Goal: Information Seeking & Learning: Learn about a topic

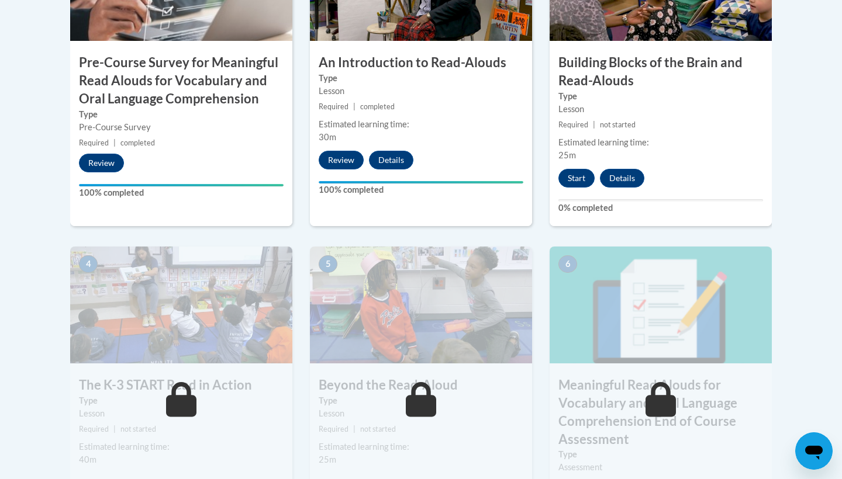
scroll to position [512, 0]
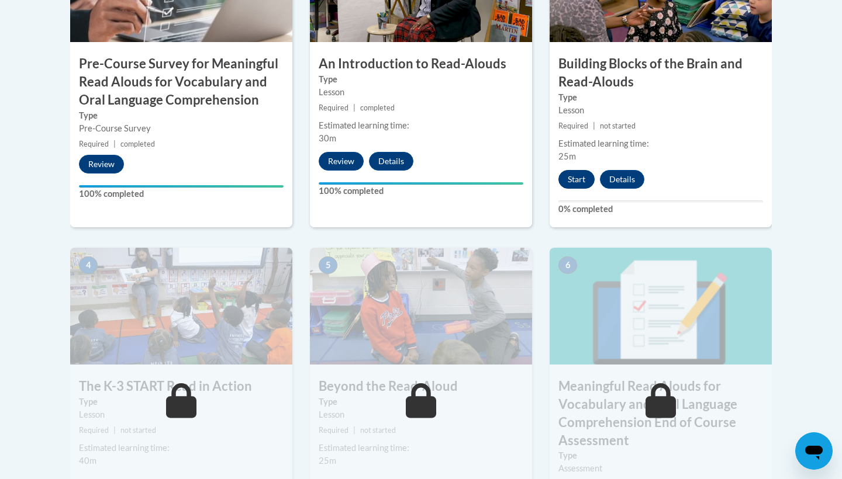
click at [579, 180] on button "Start" at bounding box center [576, 179] width 36 height 19
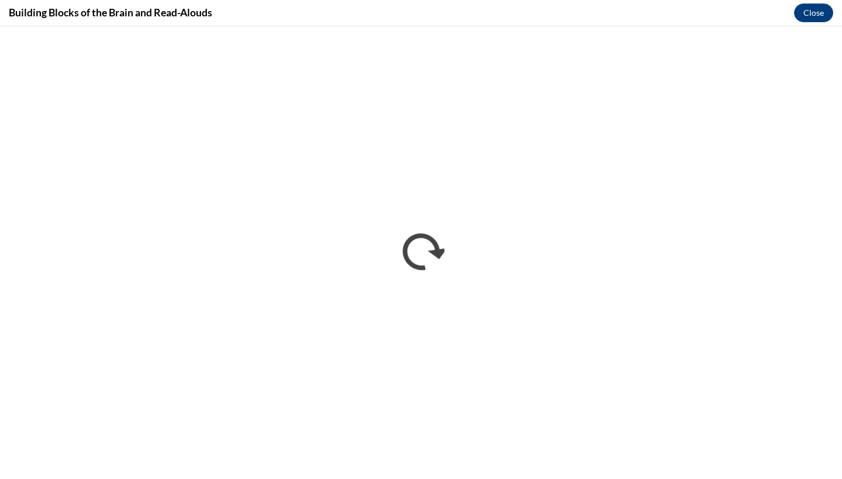
scroll to position [0, 0]
